Goal: Task Accomplishment & Management: Use online tool/utility

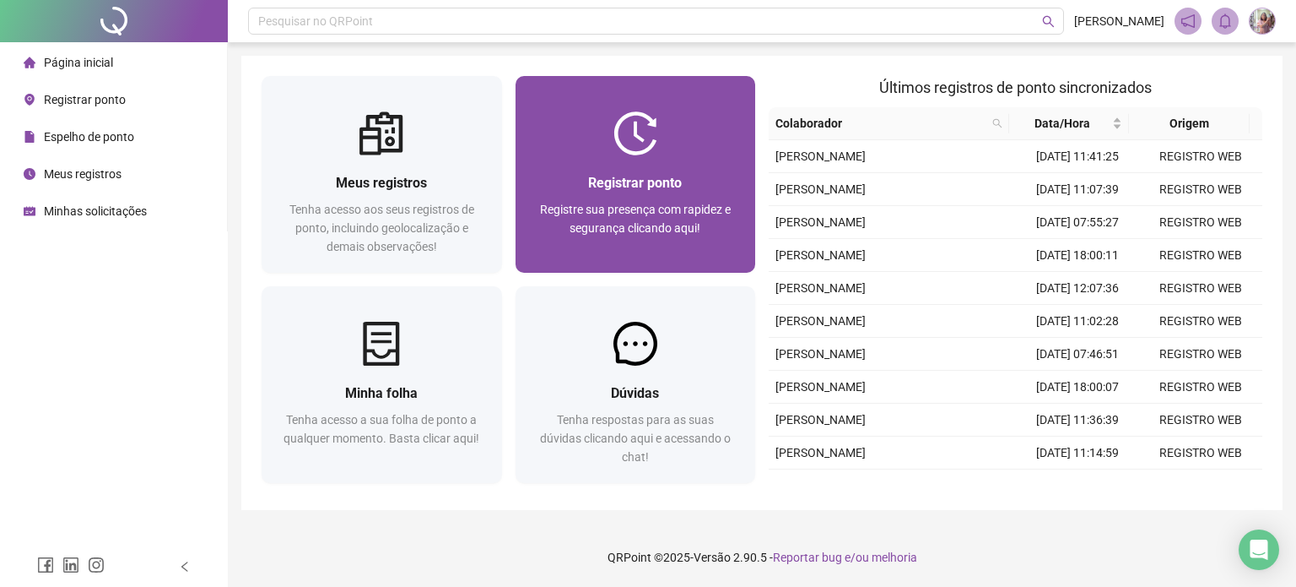
click at [645, 240] on div "Registre sua presença com rapidez e segurança clicando aqui!" at bounding box center [636, 228] width 200 height 56
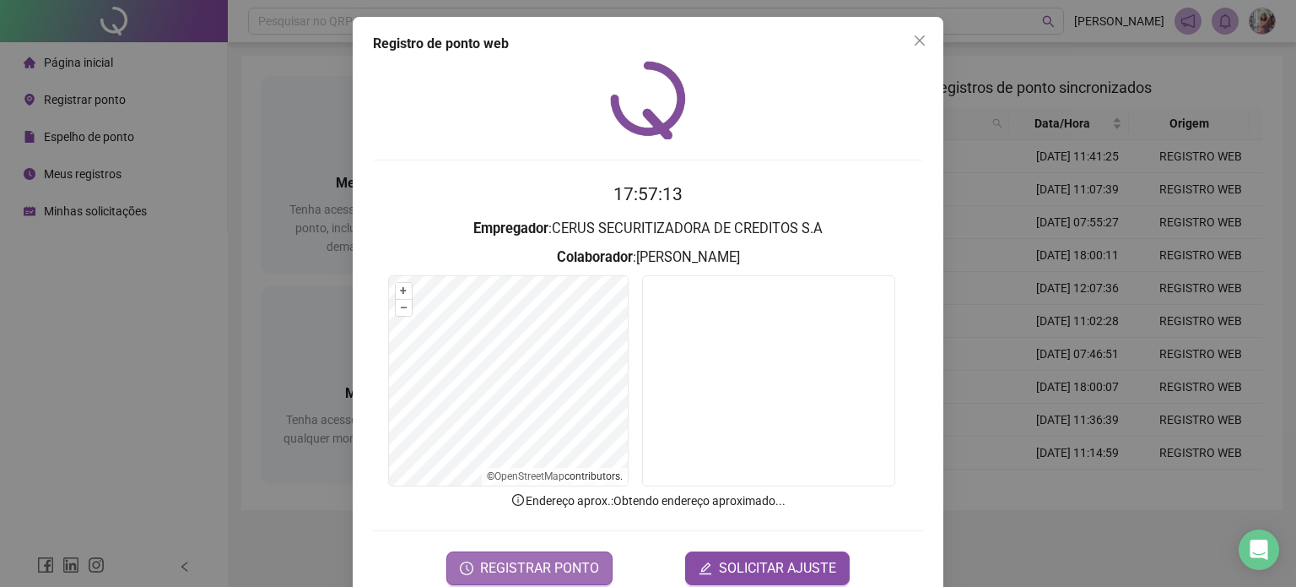
click at [544, 555] on button "REGISTRAR PONTO" at bounding box center [529, 568] width 166 height 34
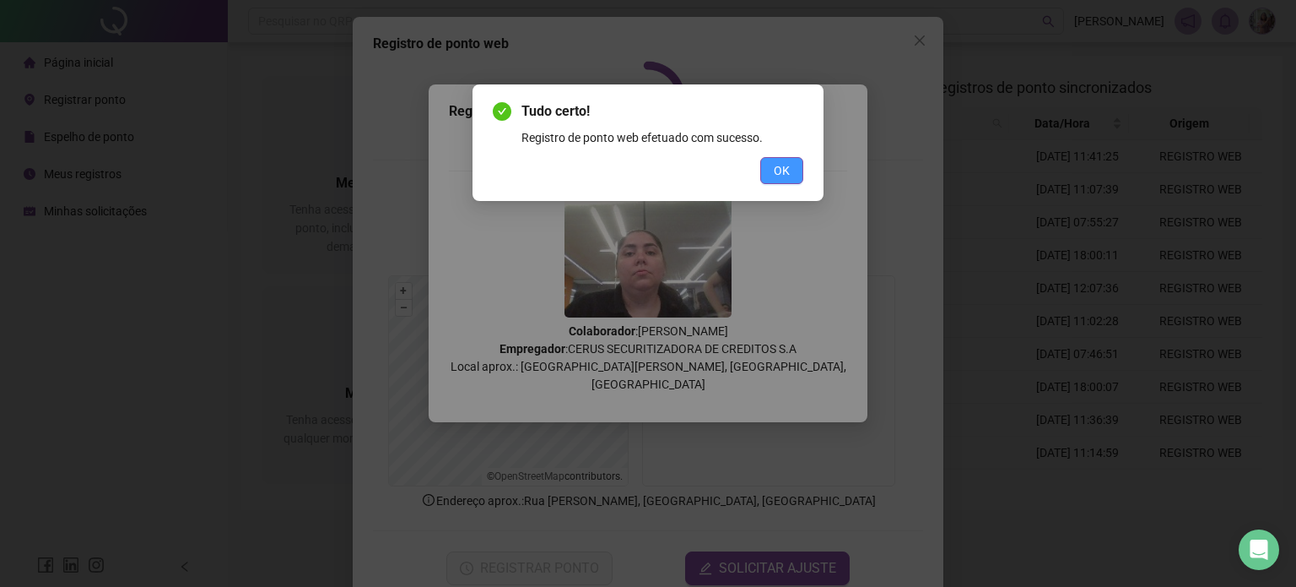
click at [787, 165] on span "OK" at bounding box center [782, 170] width 16 height 19
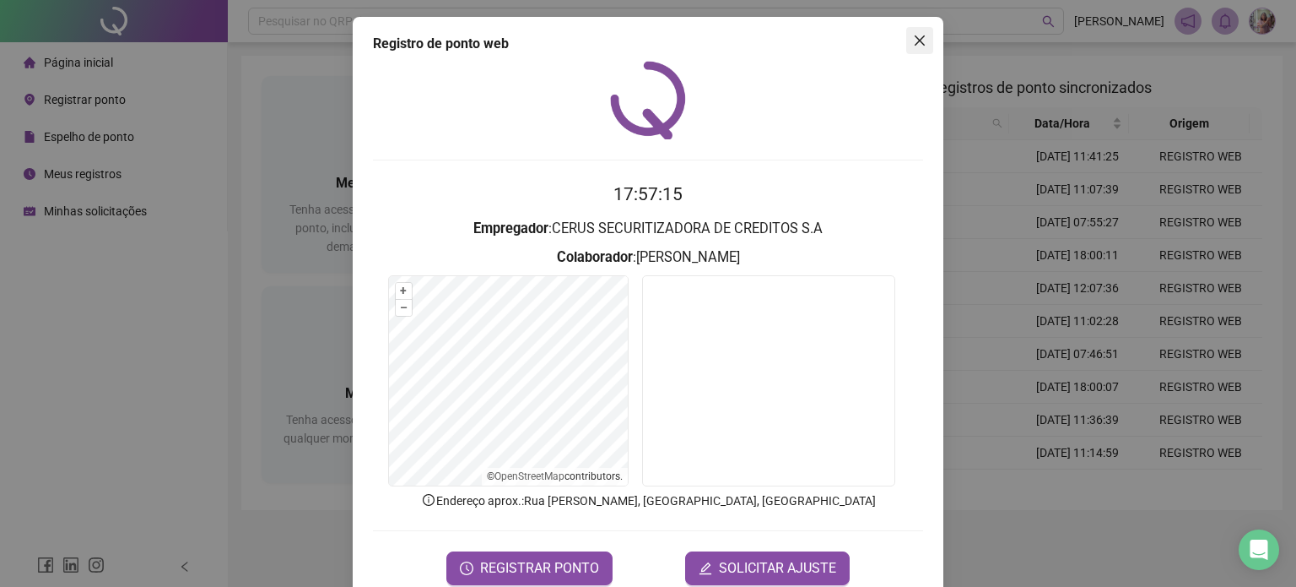
click at [915, 40] on icon "close" at bounding box center [920, 40] width 10 height 10
